Goal: Information Seeking & Learning: Check status

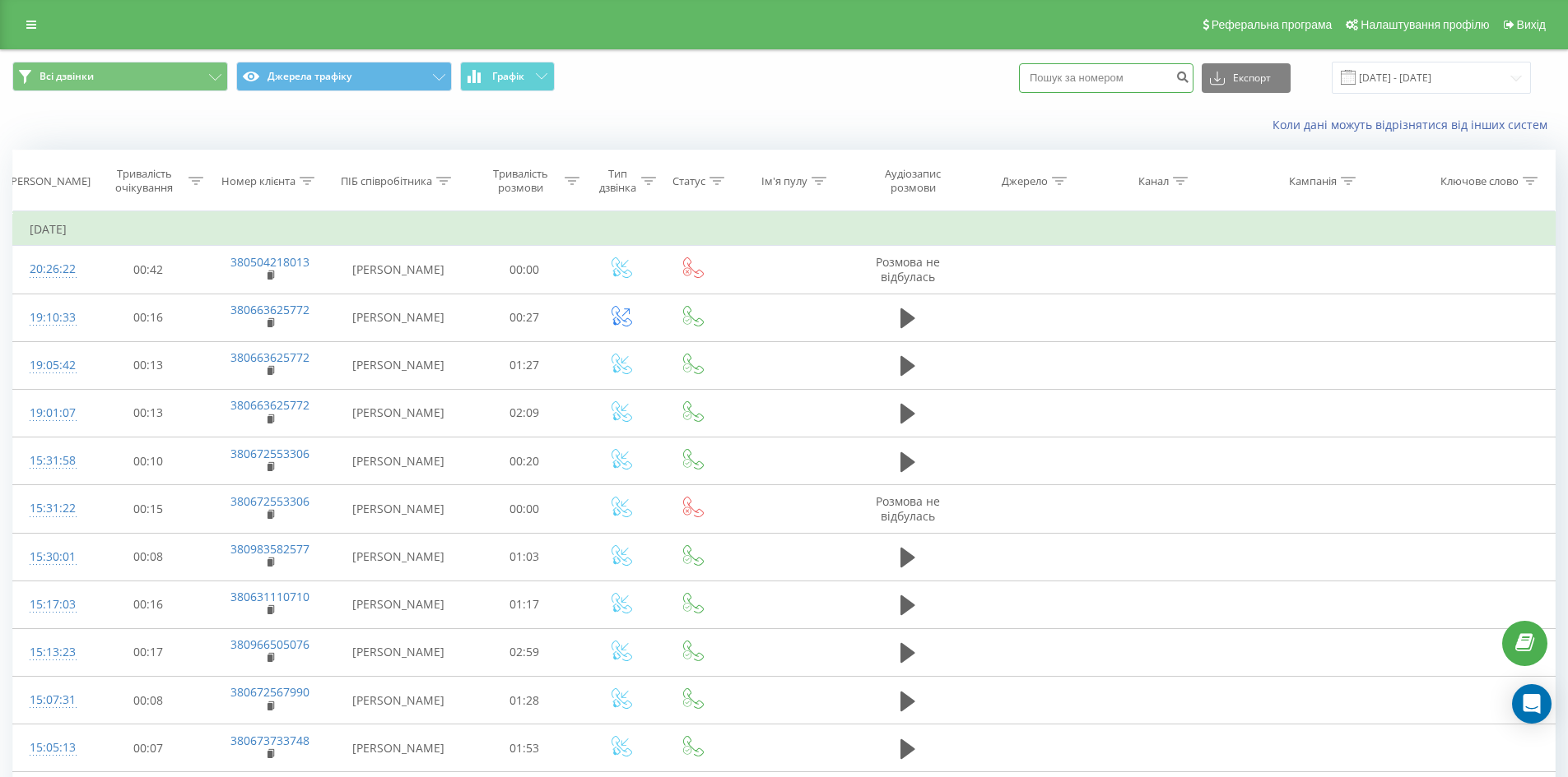
paste input "380965405057"
type input "380965405057"
click at [1189, 72] on icon "submit" at bounding box center [1182, 74] width 14 height 10
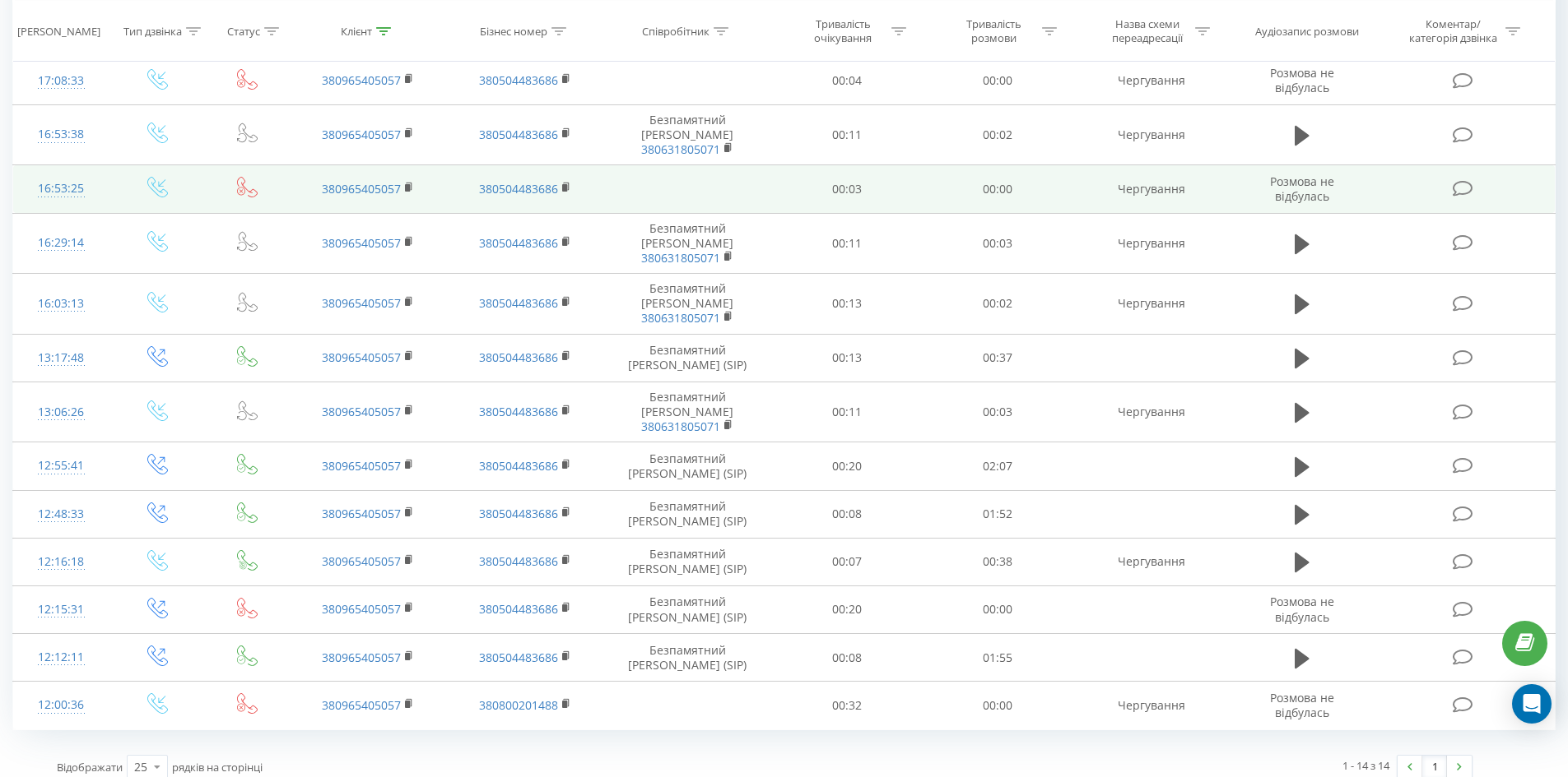
scroll to position [252, 0]
